Goal: Information Seeking & Learning: Learn about a topic

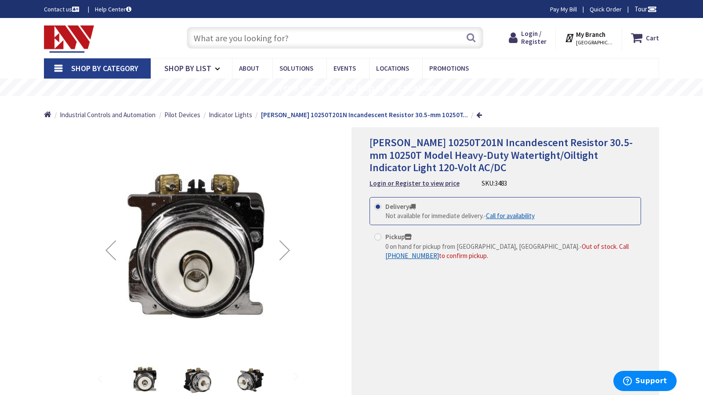
type input "Indian Camp Rd, Ogden, UT 84404, USA"
